Goal: Information Seeking & Learning: Learn about a topic

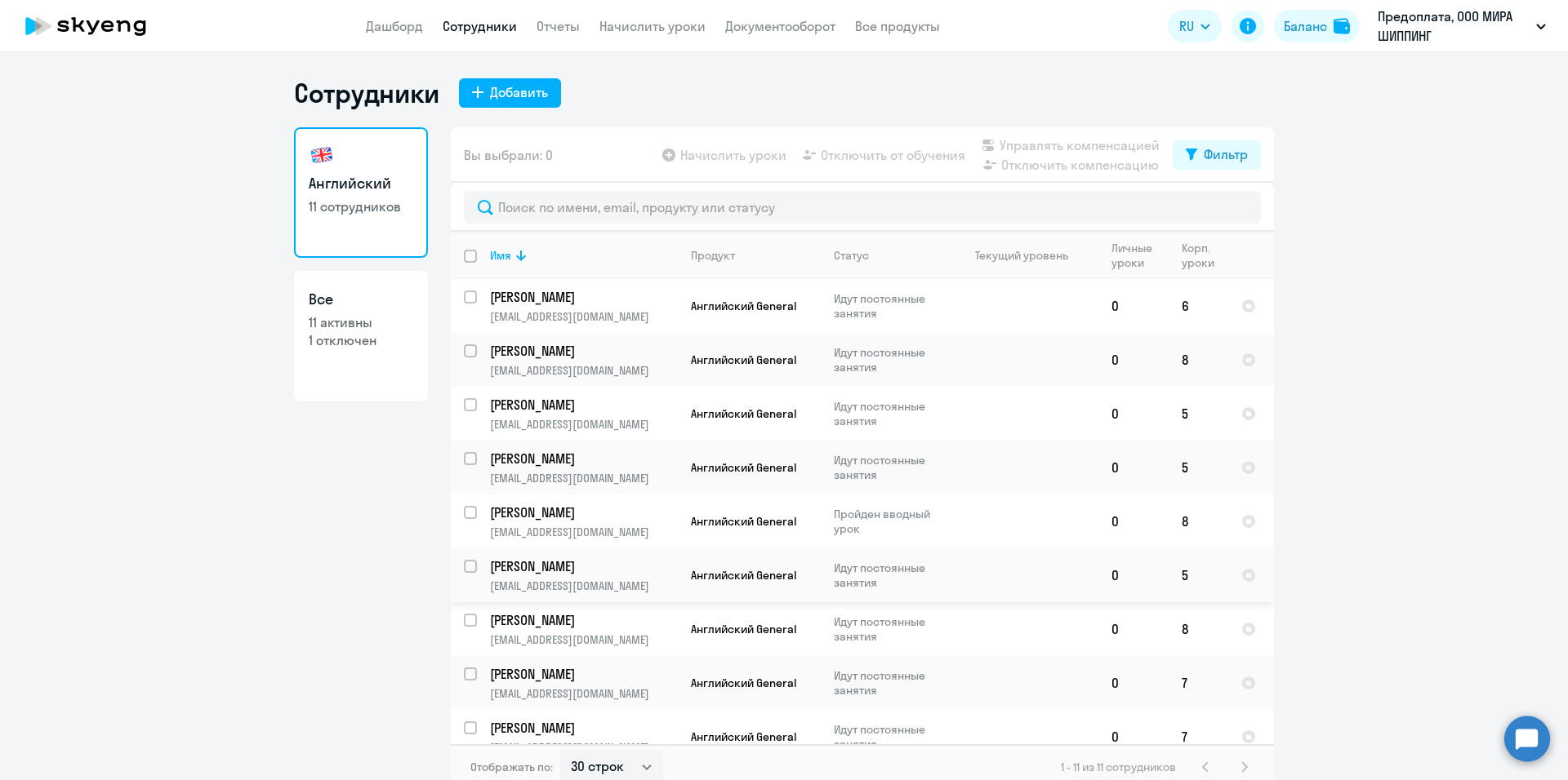
select select "30"
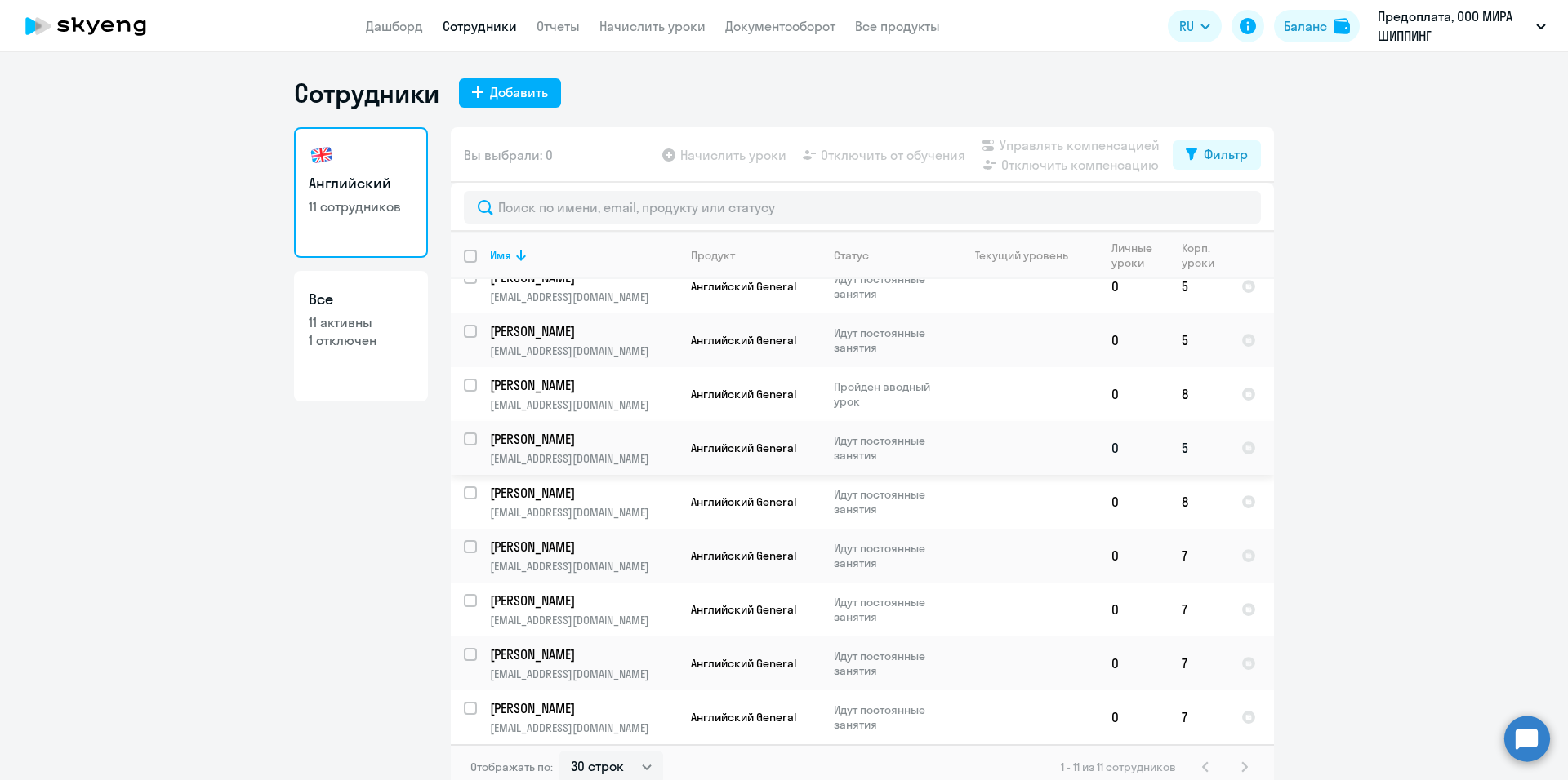
click at [937, 452] on p "Идут постоянные занятия" at bounding box center [889, 447] width 112 height 29
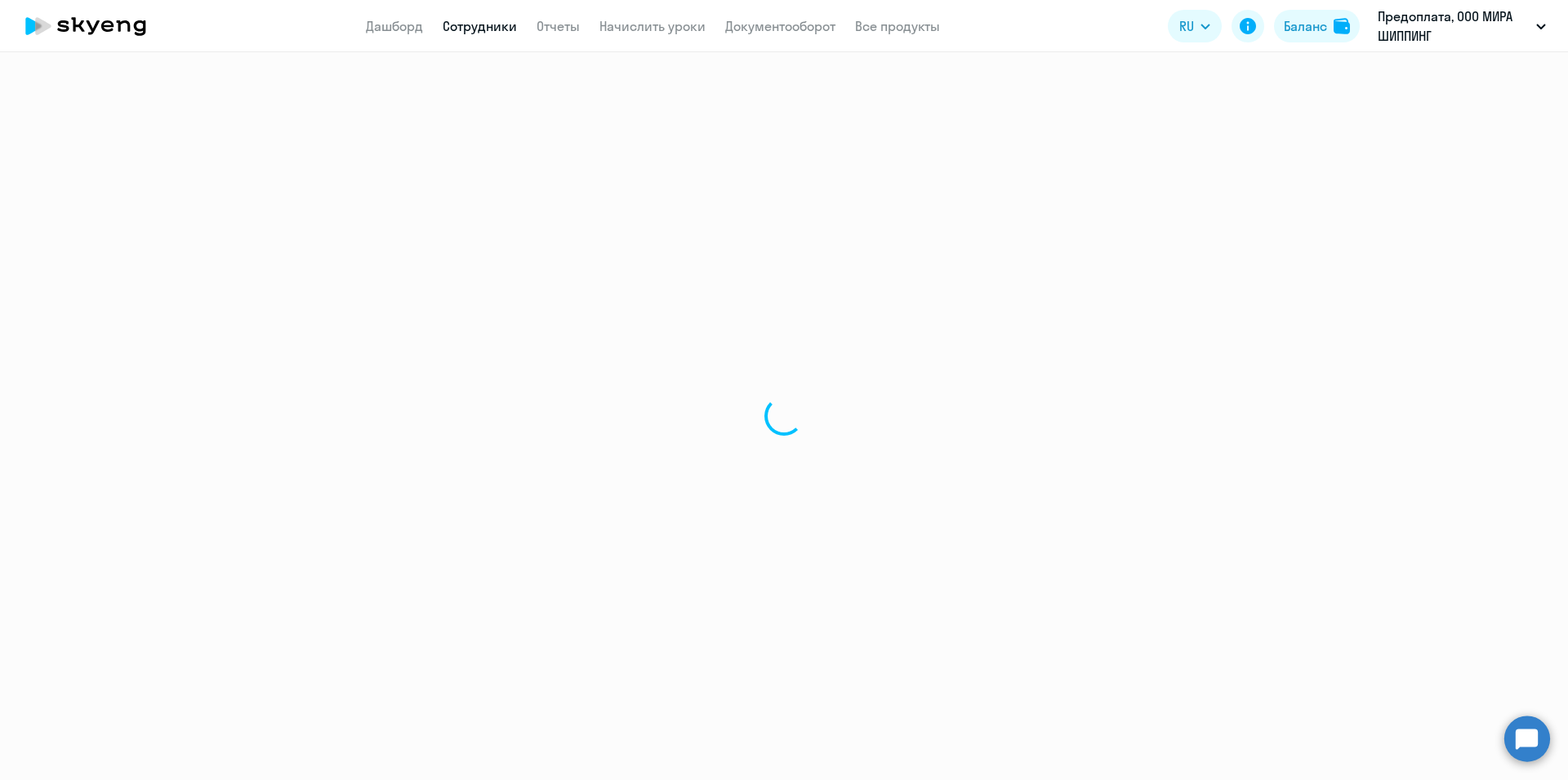
select select "english"
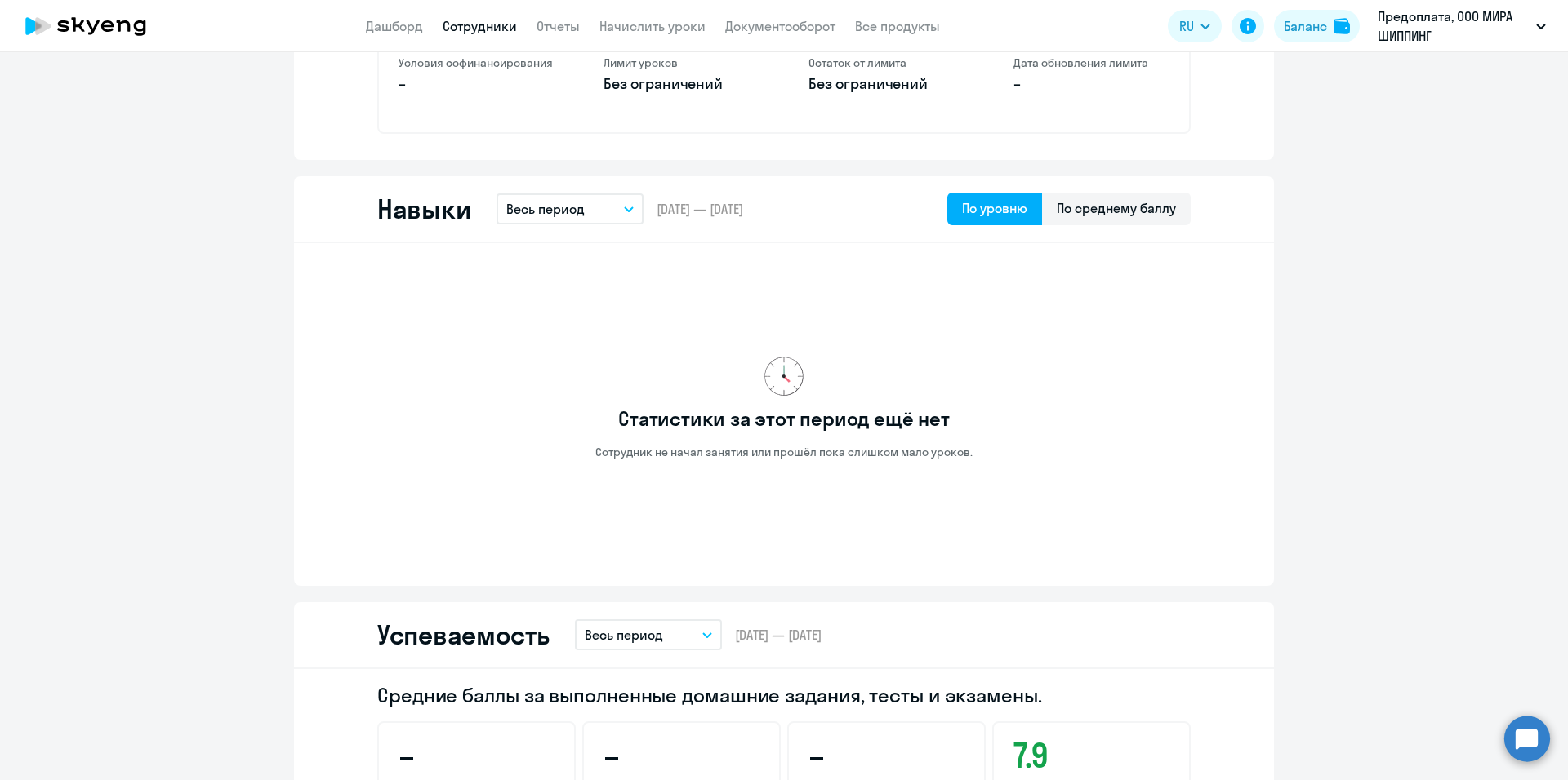
scroll to position [572, 0]
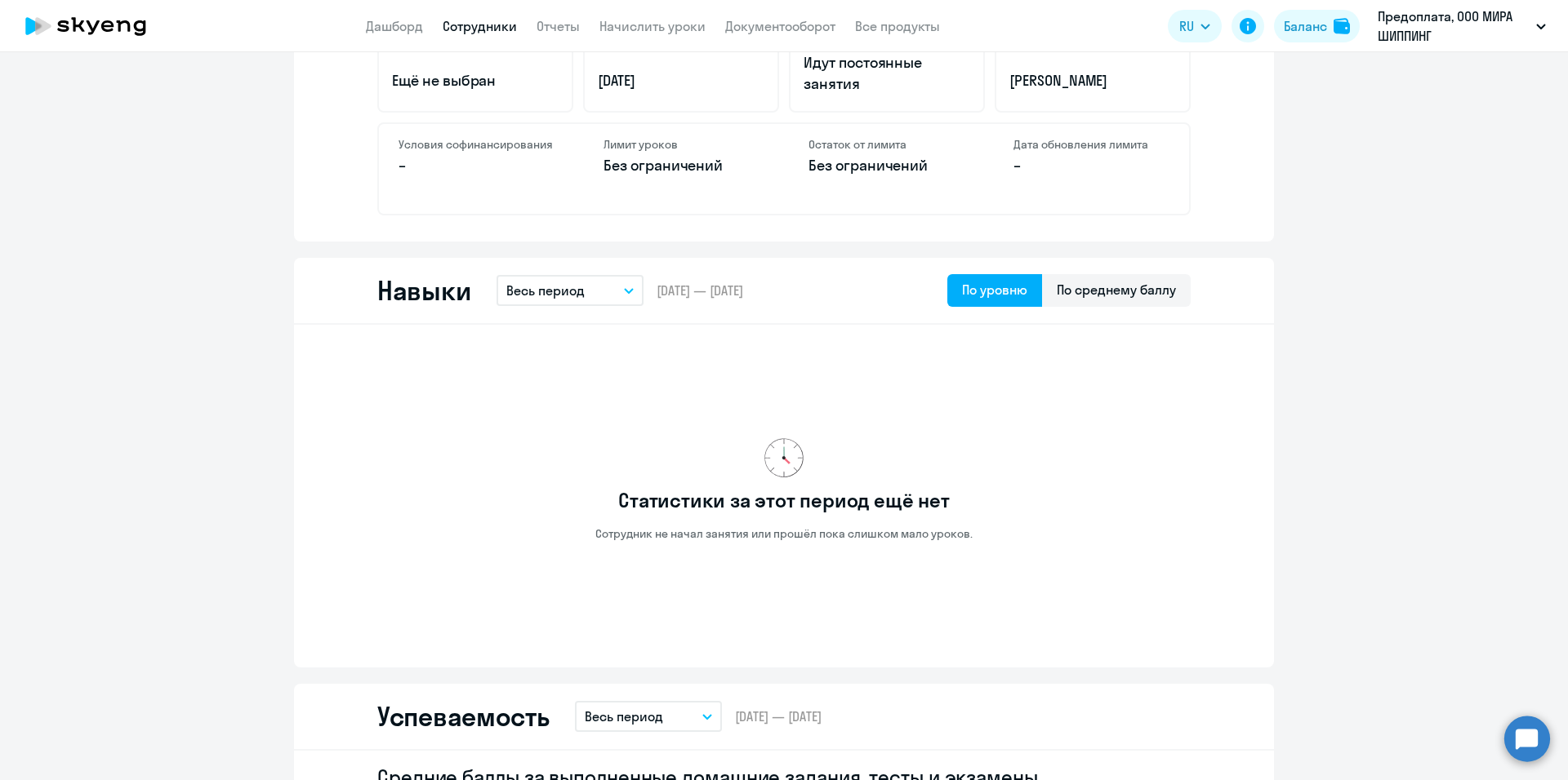
select select "30"
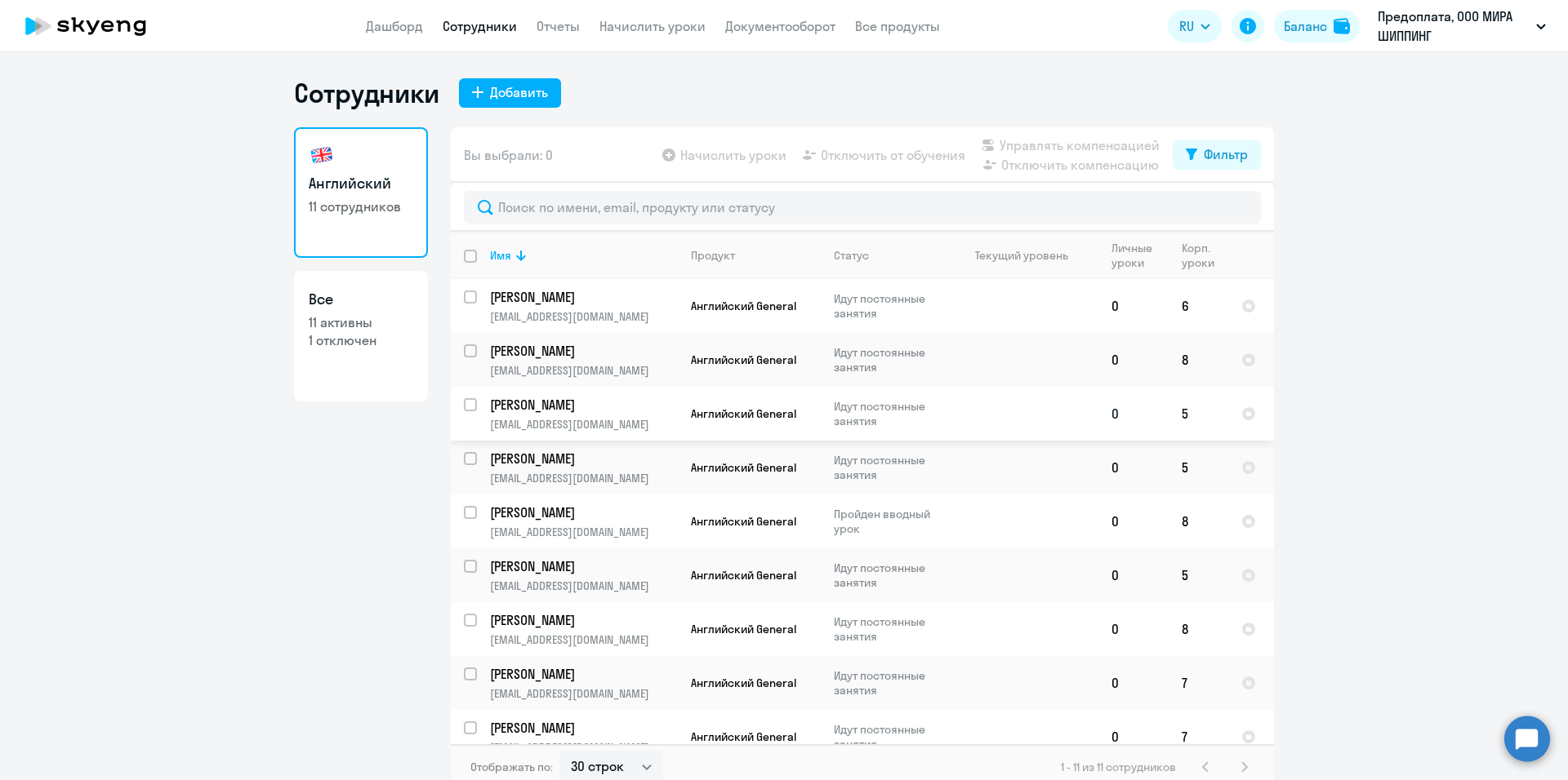
click at [957, 415] on td at bounding box center [1022, 413] width 152 height 53
select select "english"
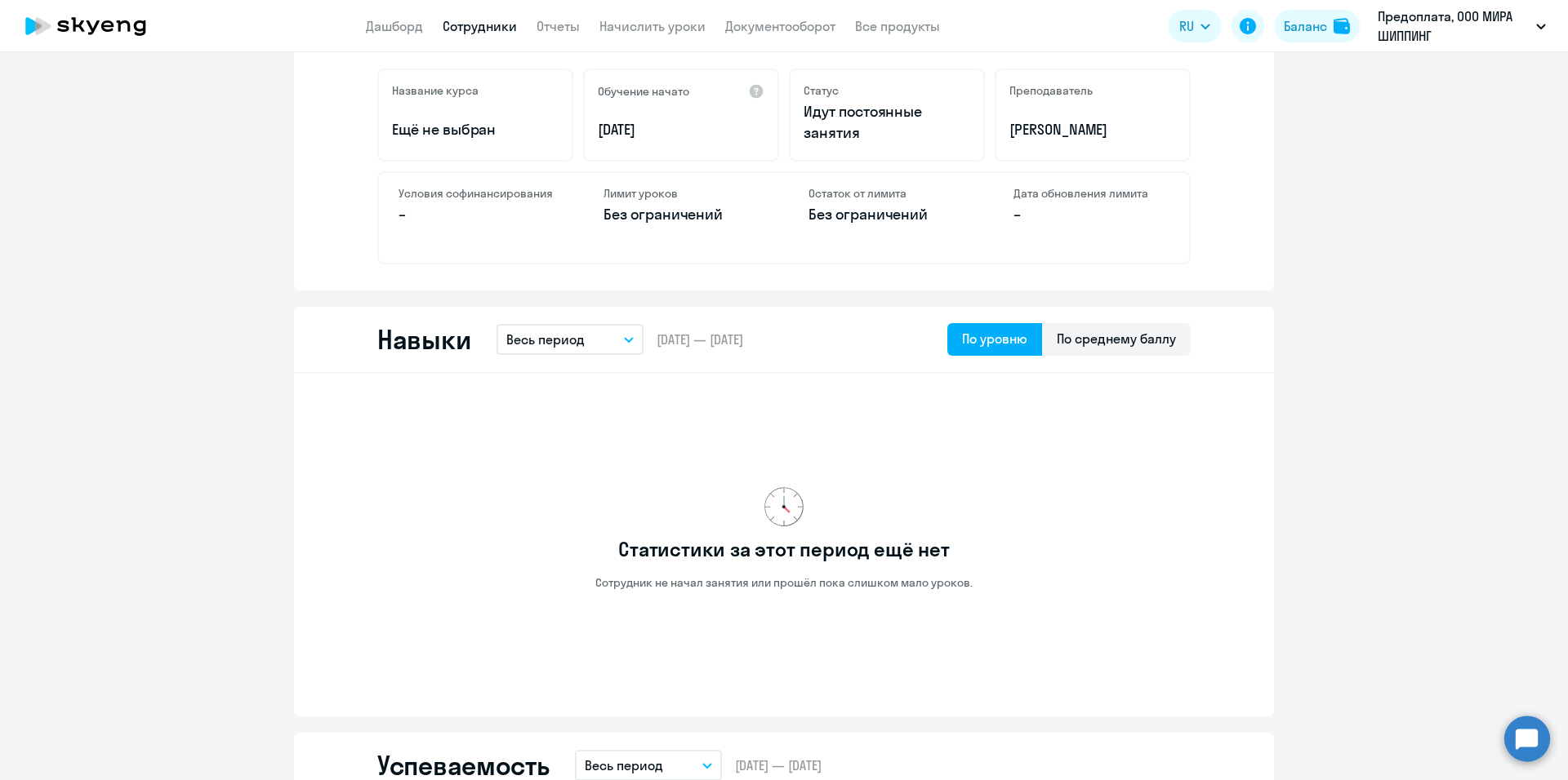
scroll to position [196, 0]
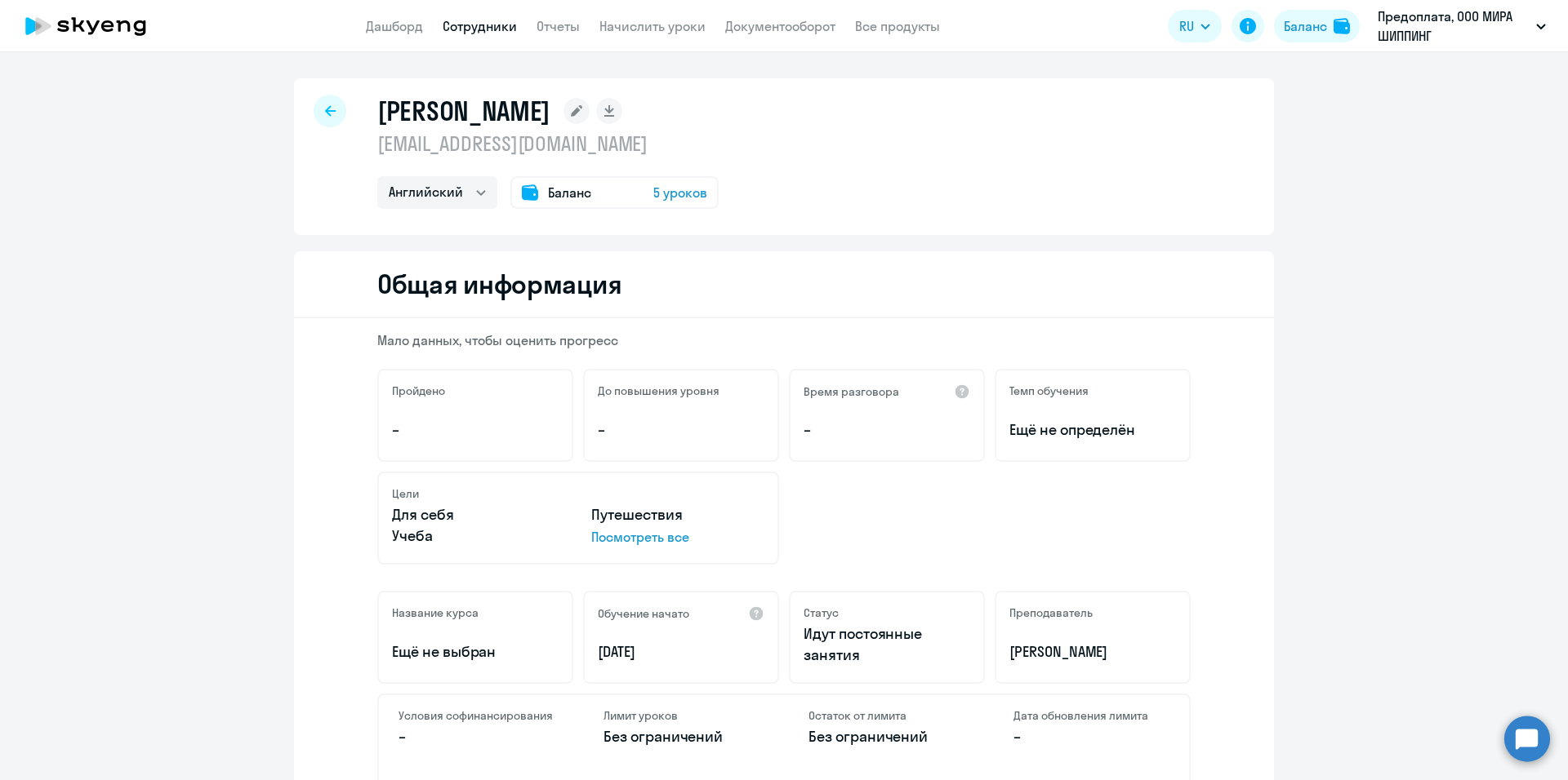
select select "30"
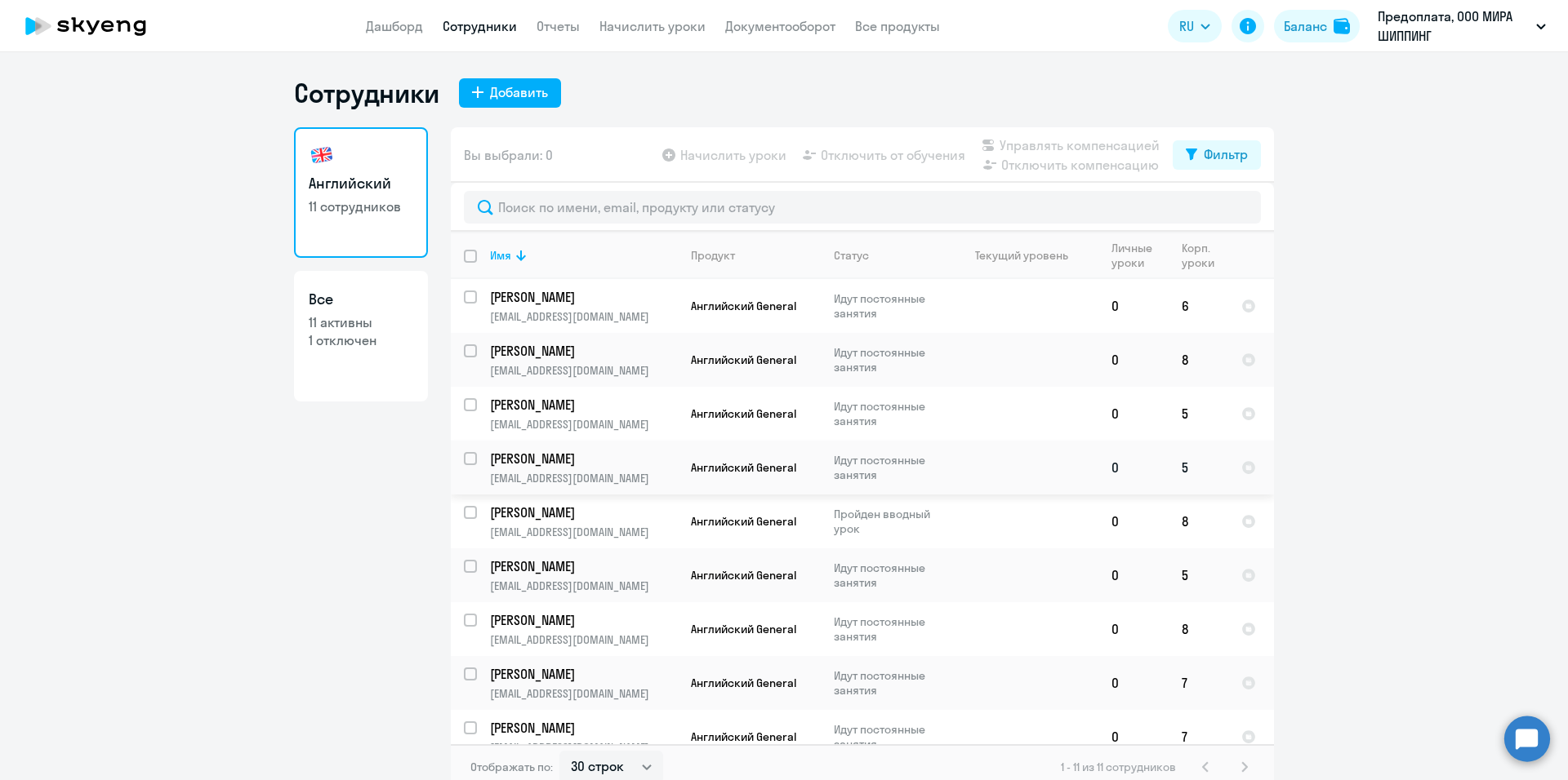
click at [913, 456] on p "Идут постоянные занятия" at bounding box center [889, 467] width 112 height 29
select select "english"
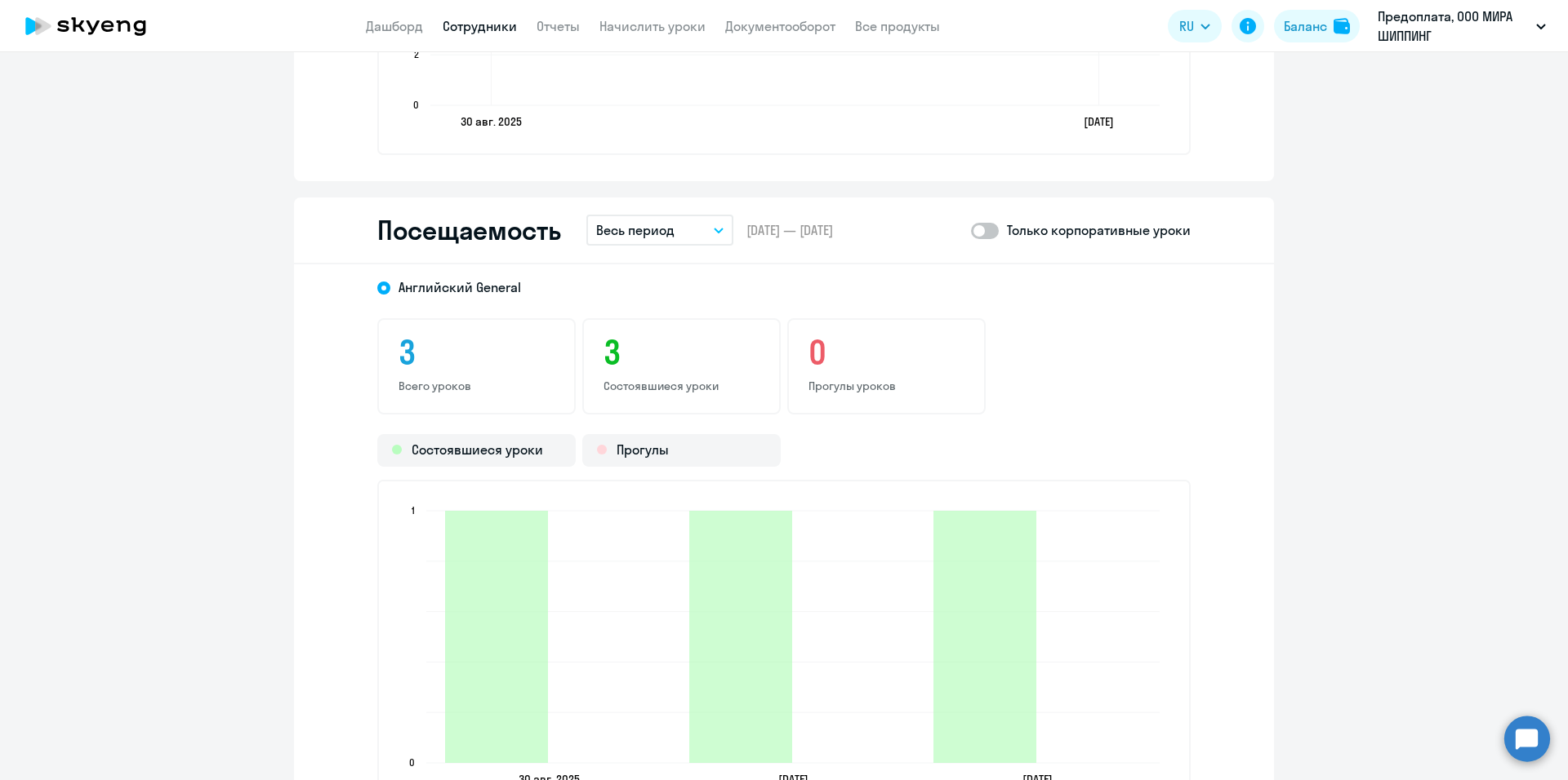
scroll to position [1388, 0]
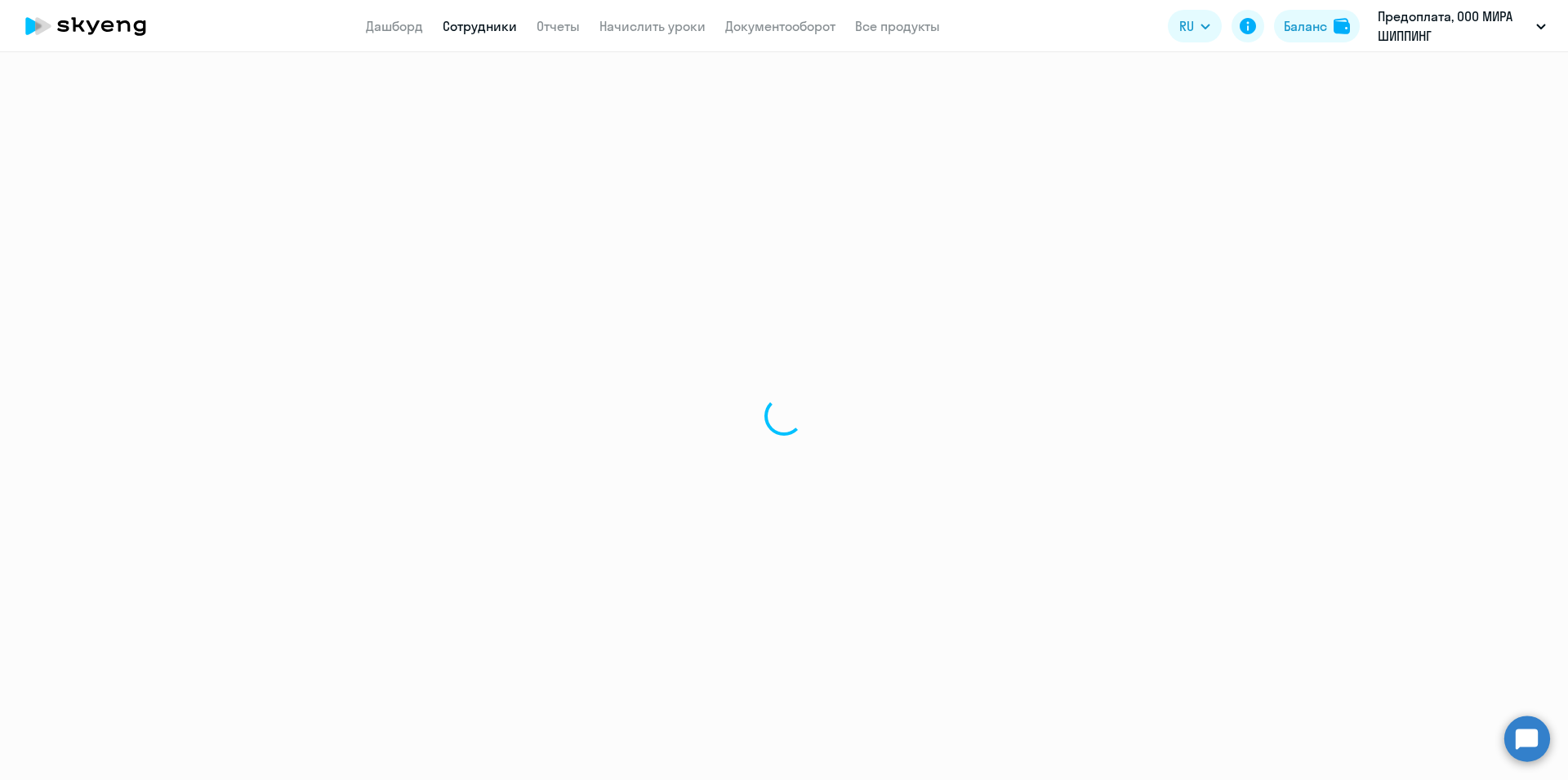
select select "30"
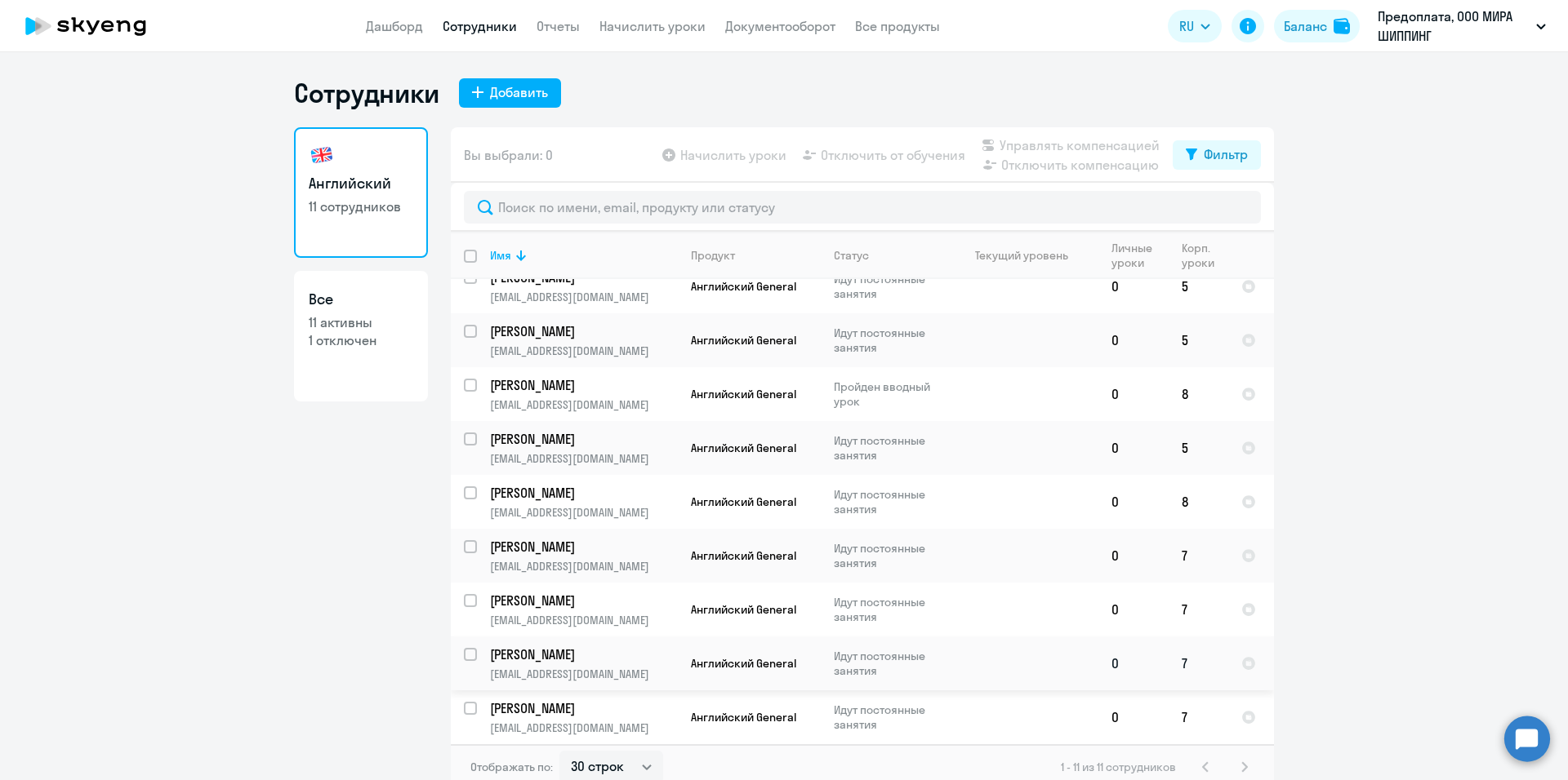
scroll to position [9, 0]
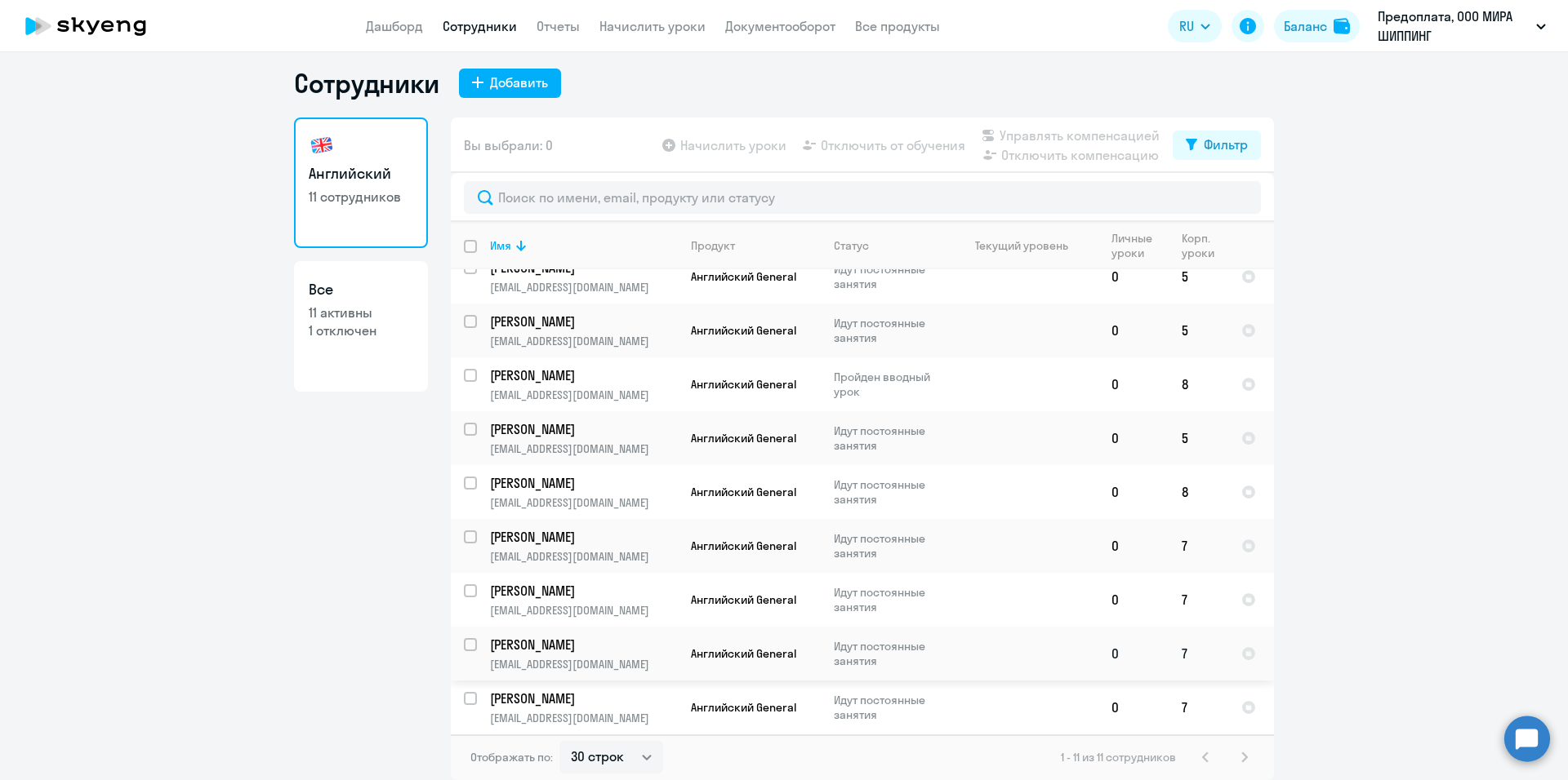
click at [713, 660] on span "Английский General" at bounding box center [744, 654] width 105 height 15
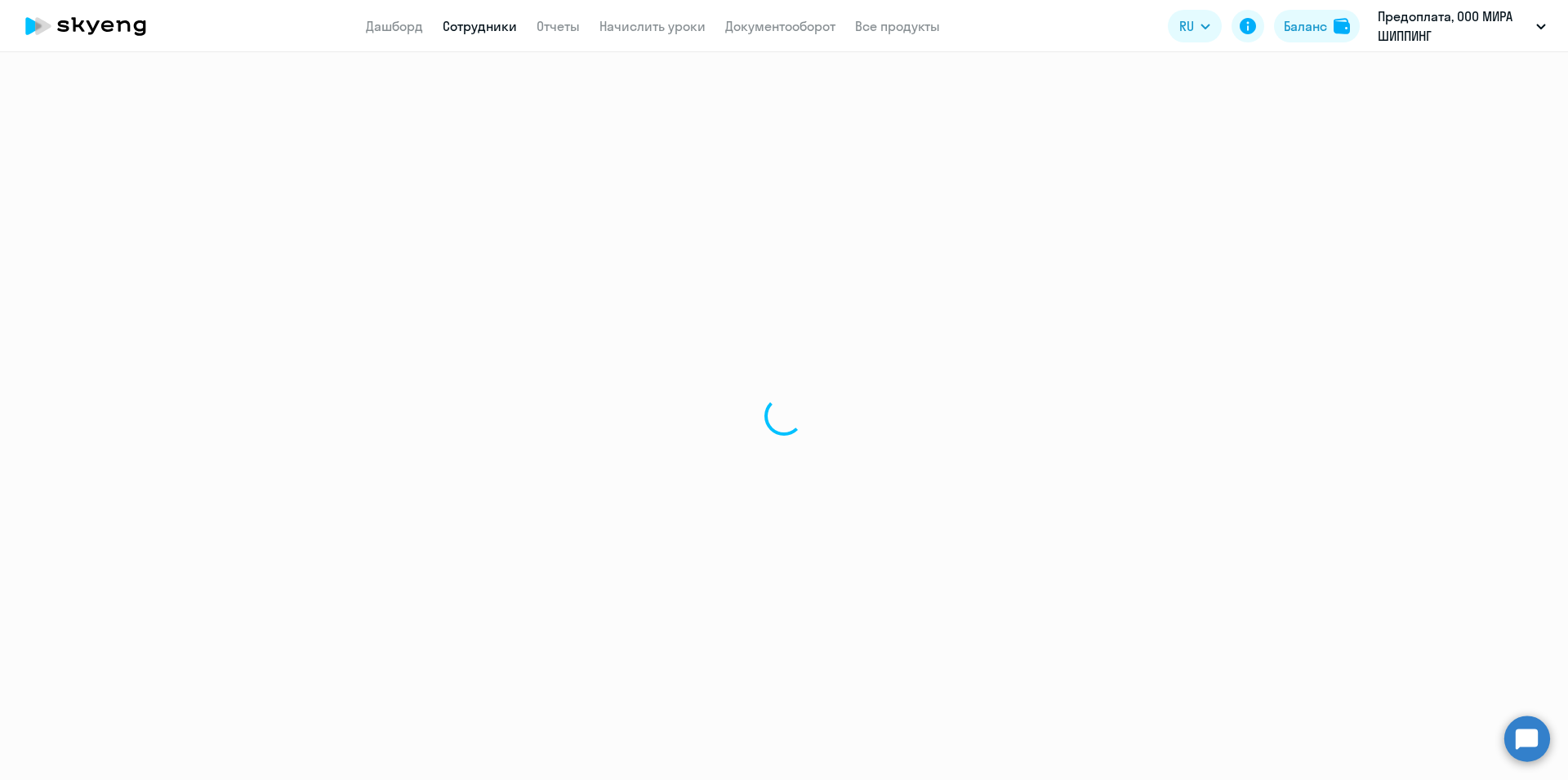
select select "english"
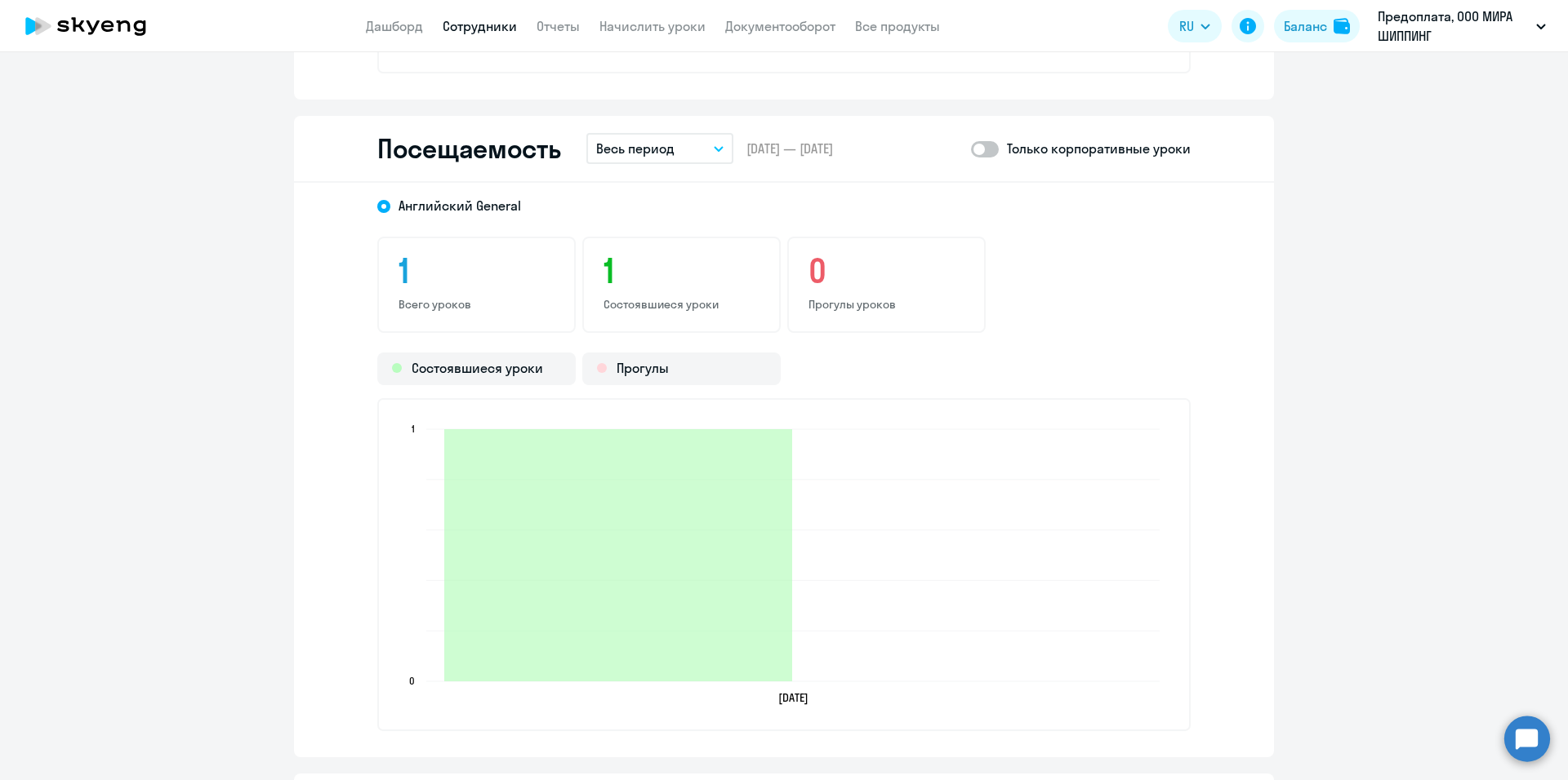
scroll to position [1878, 0]
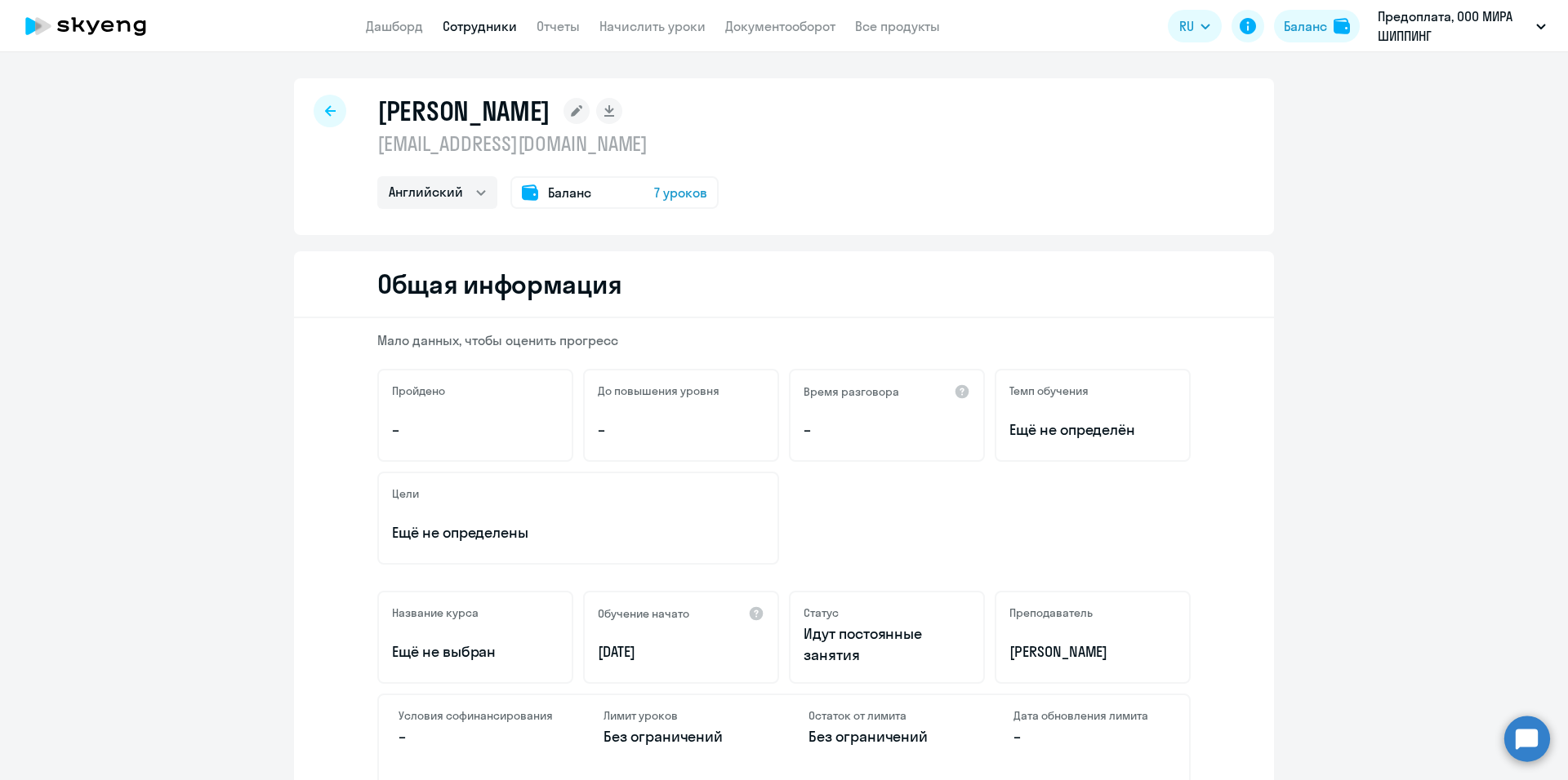
select select "30"
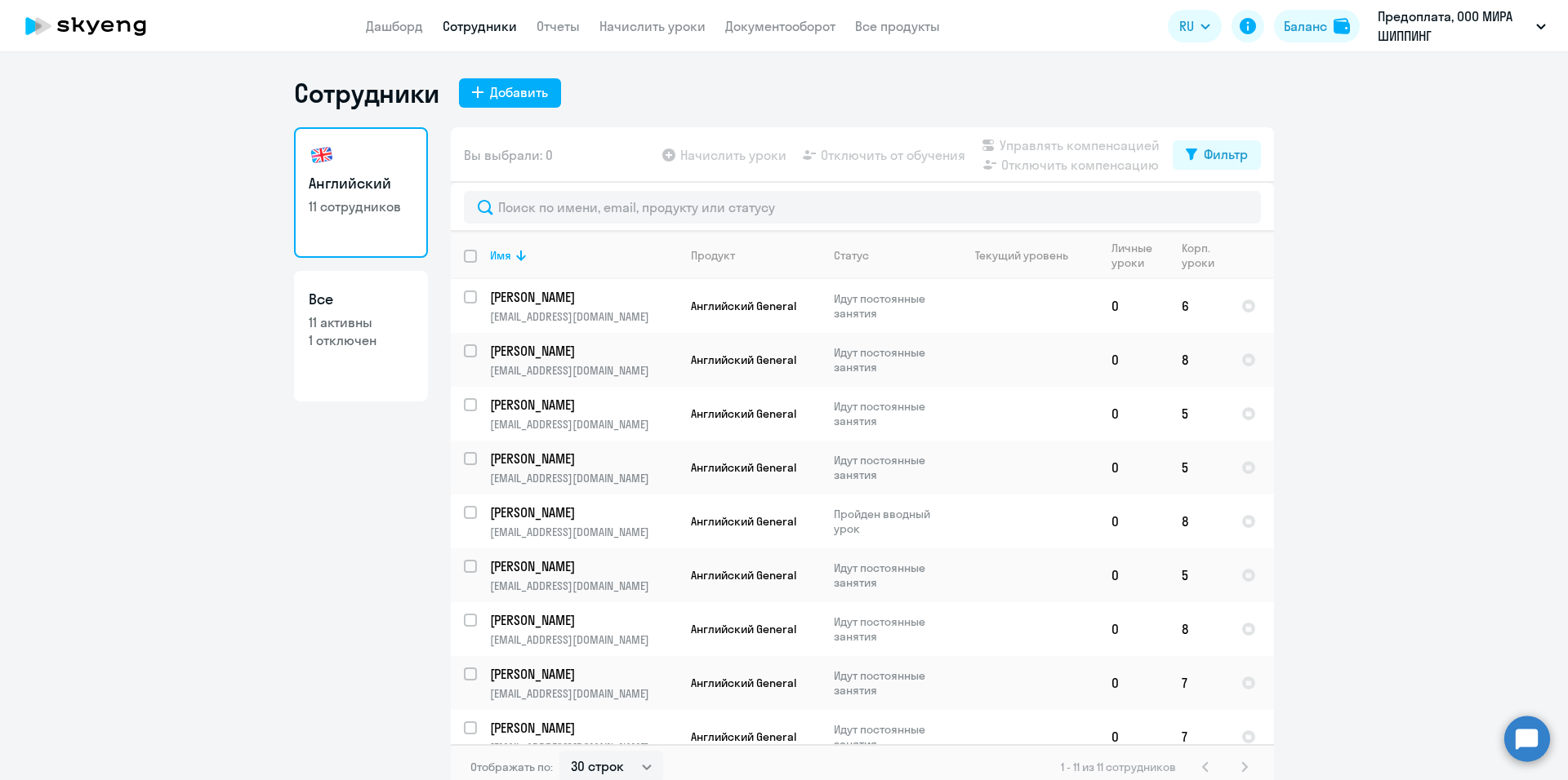
click at [340, 357] on link "Все 11 активны 1 отключен" at bounding box center [360, 336] width 134 height 130
select select "30"
